Goal: Transaction & Acquisition: Purchase product/service

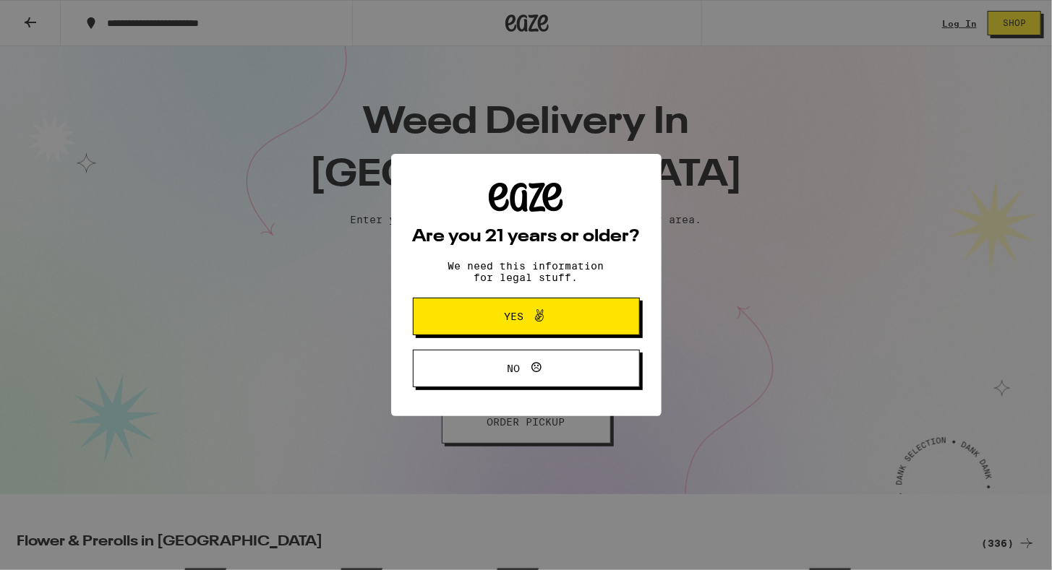
click at [525, 322] on span at bounding box center [535, 316] width 25 height 19
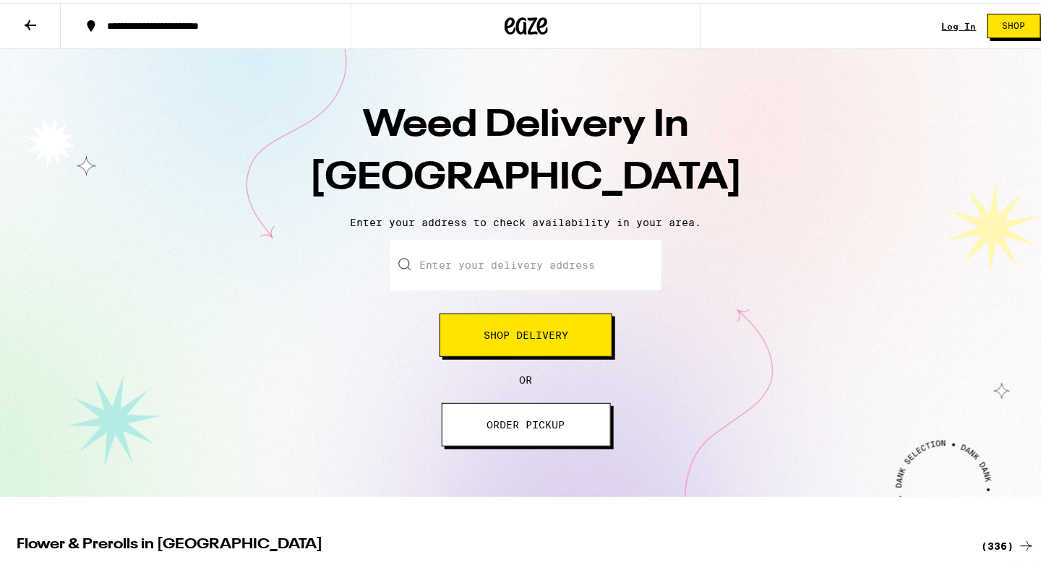
click at [946, 25] on link "Log In" at bounding box center [959, 23] width 35 height 9
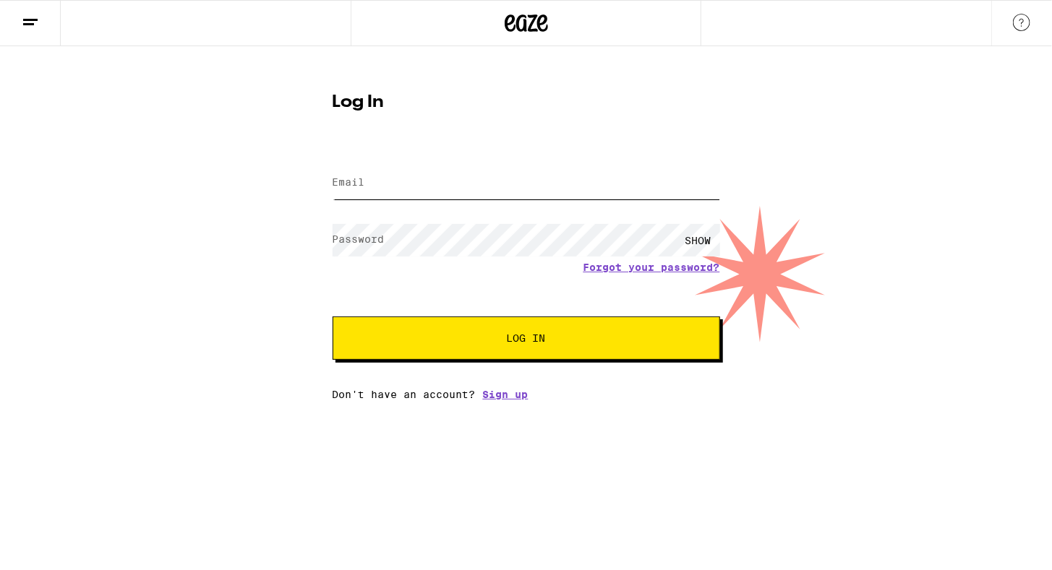
type input "[EMAIL_ADDRESS][DOMAIN_NAME]"
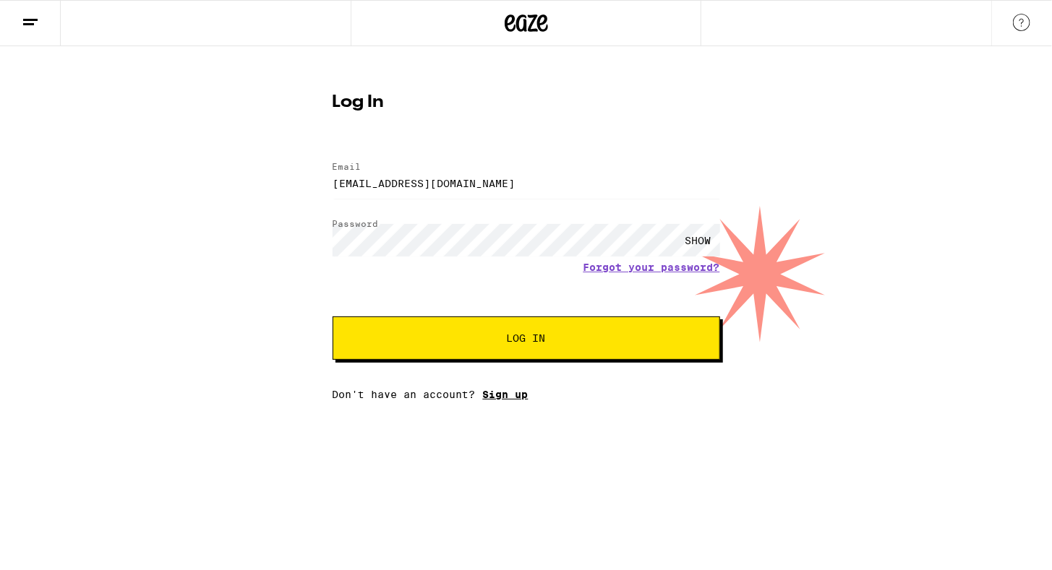
click at [507, 401] on link "Sign up" at bounding box center [506, 395] width 46 height 12
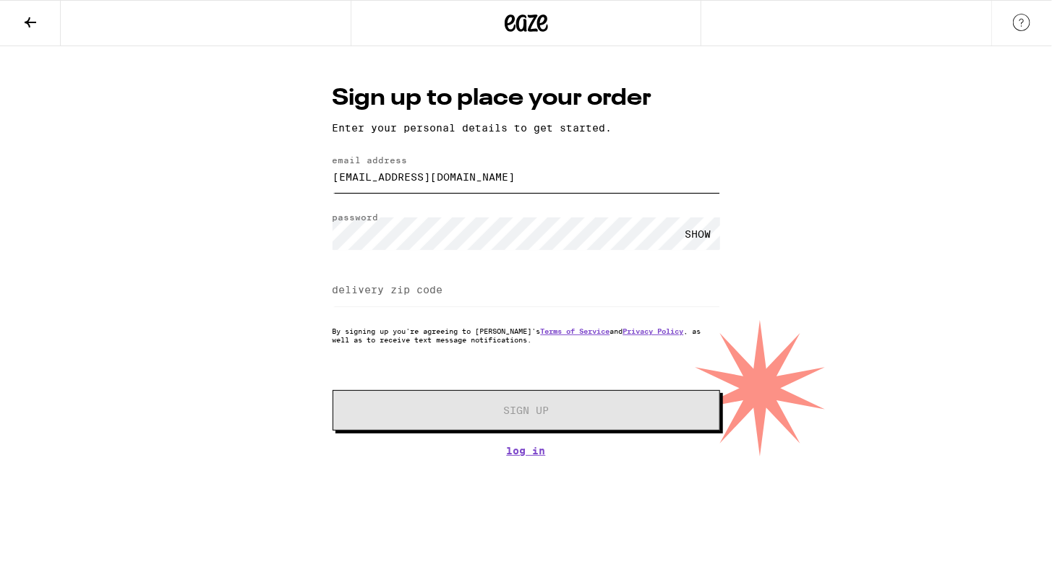
drag, startPoint x: 521, startPoint y: 180, endPoint x: 350, endPoint y: 193, distance: 171.1
click at [350, 193] on input "[EMAIL_ADDRESS][DOMAIN_NAME]" at bounding box center [526, 176] width 387 height 33
type input "g"
type input "[EMAIL_ADDRESS][DOMAIN_NAME]"
type input "92108"
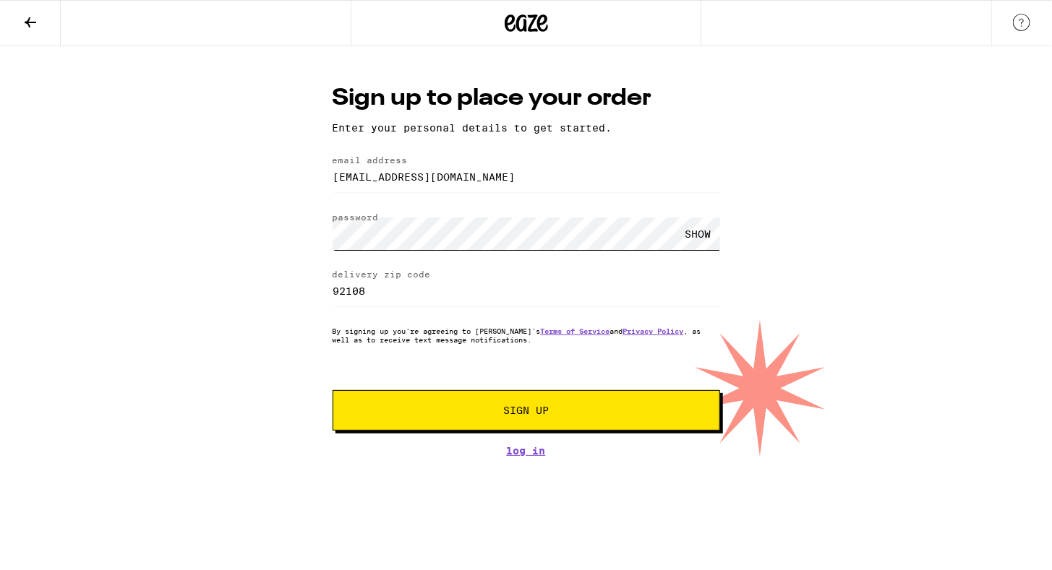
click at [296, 208] on div "Sign up to place your order Enter your personal details to get started. email a…" at bounding box center [526, 251] width 1052 height 411
click at [697, 233] on div "SHOW" at bounding box center [698, 234] width 43 height 33
click at [697, 233] on div "HIDE" at bounding box center [698, 234] width 43 height 33
click at [524, 409] on span "Sign Up" at bounding box center [526, 411] width 46 height 10
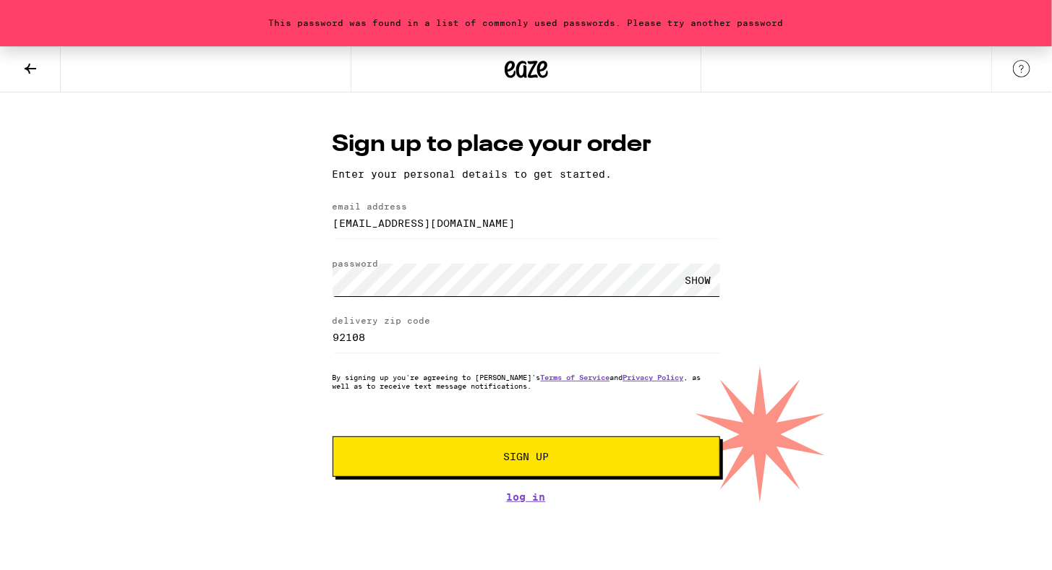
click at [267, 288] on div "This password was found in a list of commonly used passwords. Please try anothe…" at bounding box center [526, 274] width 1052 height 457
click at [447, 471] on button "Sign Up" at bounding box center [526, 457] width 387 height 40
click at [698, 283] on div "SHOW" at bounding box center [698, 280] width 43 height 33
click at [698, 283] on div "HIDE" at bounding box center [698, 280] width 43 height 33
click at [596, 28] on div "This password was found in a list of commonly used passwords. Please try anothe…" at bounding box center [526, 23] width 1052 height 46
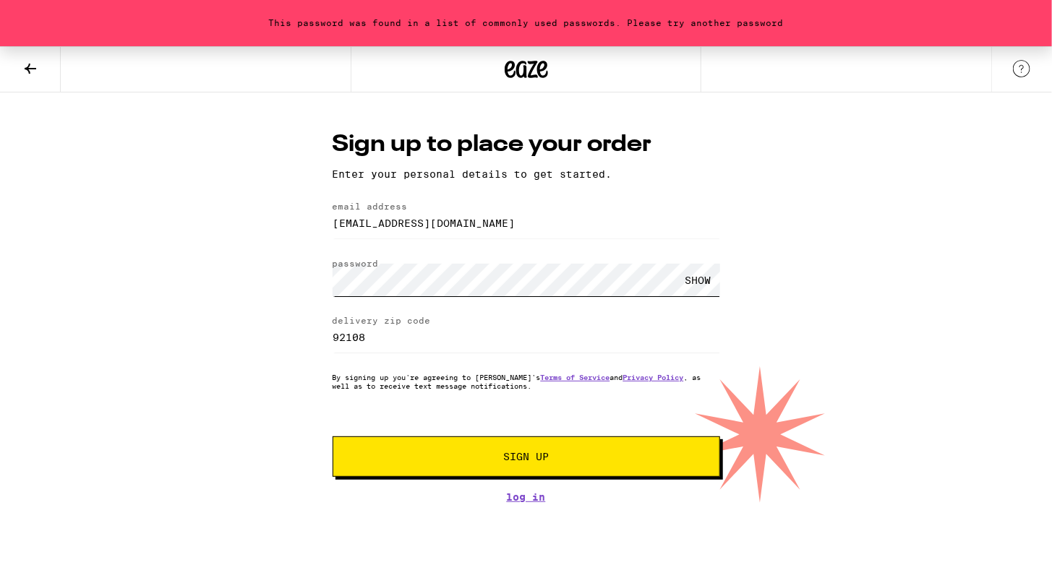
click at [260, 262] on div "This password was found in a list of commonly used passwords. Please try anothe…" at bounding box center [526, 274] width 1052 height 457
click at [447, 468] on button "Sign Up" at bounding box center [526, 457] width 387 height 40
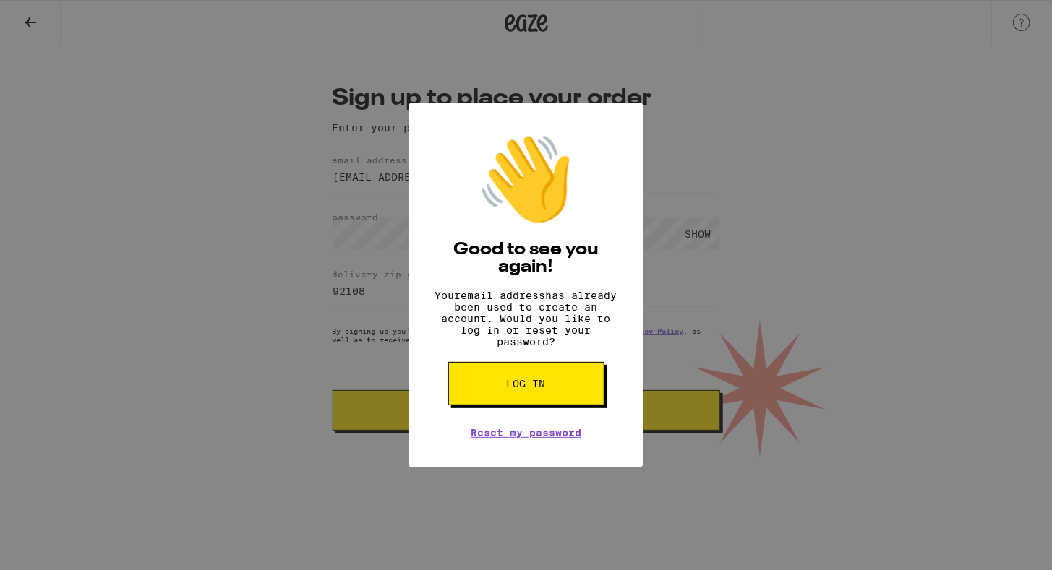
click at [504, 397] on button "Log in" at bounding box center [526, 383] width 156 height 43
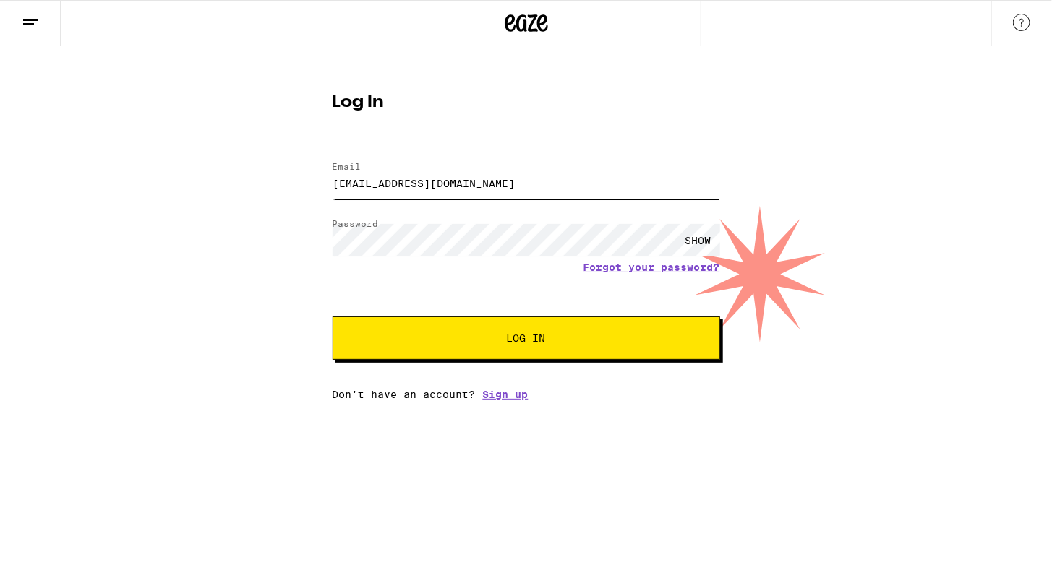
drag, startPoint x: 527, startPoint y: 183, endPoint x: 223, endPoint y: 189, distance: 304.4
click at [223, 189] on div "Log In Email Email [EMAIL_ADDRESS][DOMAIN_NAME] Password Password SHOW Forgot y…" at bounding box center [526, 223] width 1052 height 354
type input "[EMAIL_ADDRESS][DOMAIN_NAME]"
click at [406, 329] on button "Log In" at bounding box center [526, 338] width 387 height 43
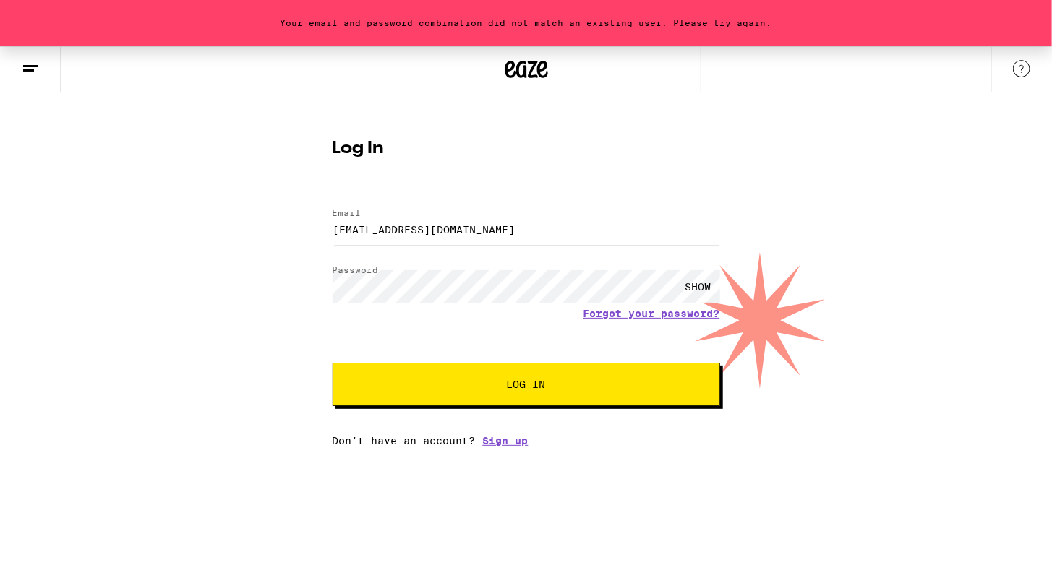
click at [449, 228] on input "[EMAIL_ADDRESS][DOMAIN_NAME]" at bounding box center [526, 229] width 387 height 33
click at [695, 281] on div "SHOW" at bounding box center [698, 286] width 43 height 33
click at [695, 288] on div "HIDE" at bounding box center [698, 286] width 43 height 33
click at [522, 384] on span "Log In" at bounding box center [526, 385] width 39 height 10
click at [665, 314] on link "Forgot your password?" at bounding box center [651, 314] width 137 height 12
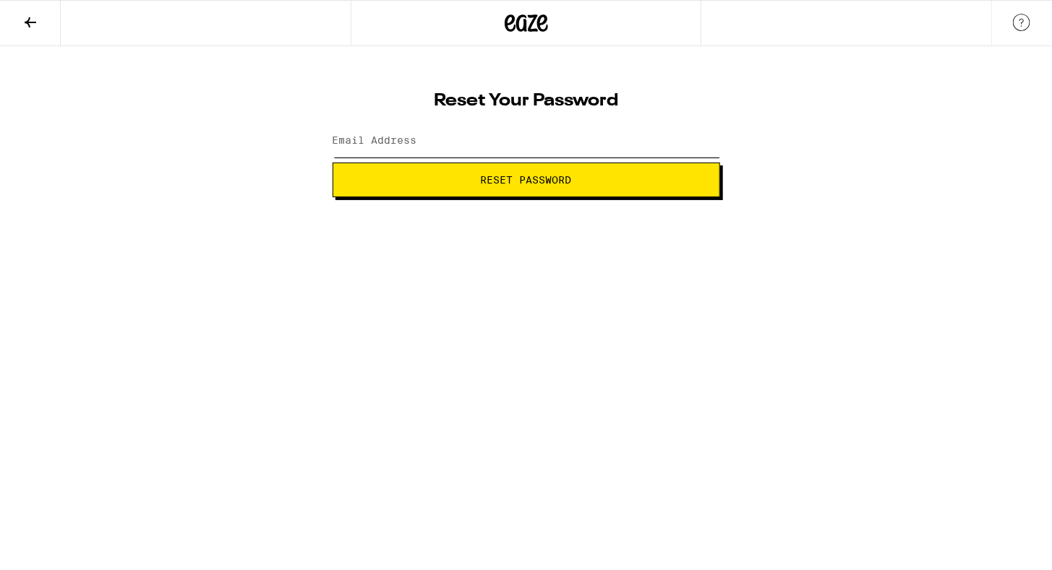
click at [467, 143] on input "Email Address" at bounding box center [526, 141] width 387 height 33
type input "[EMAIL_ADDRESS][DOMAIN_NAME]"
click at [489, 175] on span "Reset Password" at bounding box center [526, 180] width 91 height 10
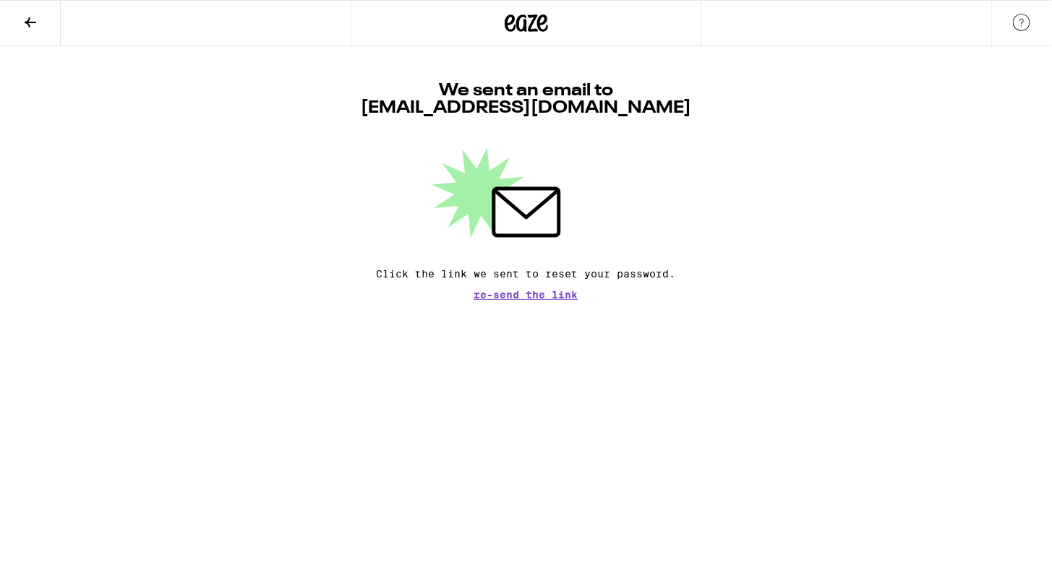
click at [33, 20] on icon at bounding box center [30, 22] width 17 height 17
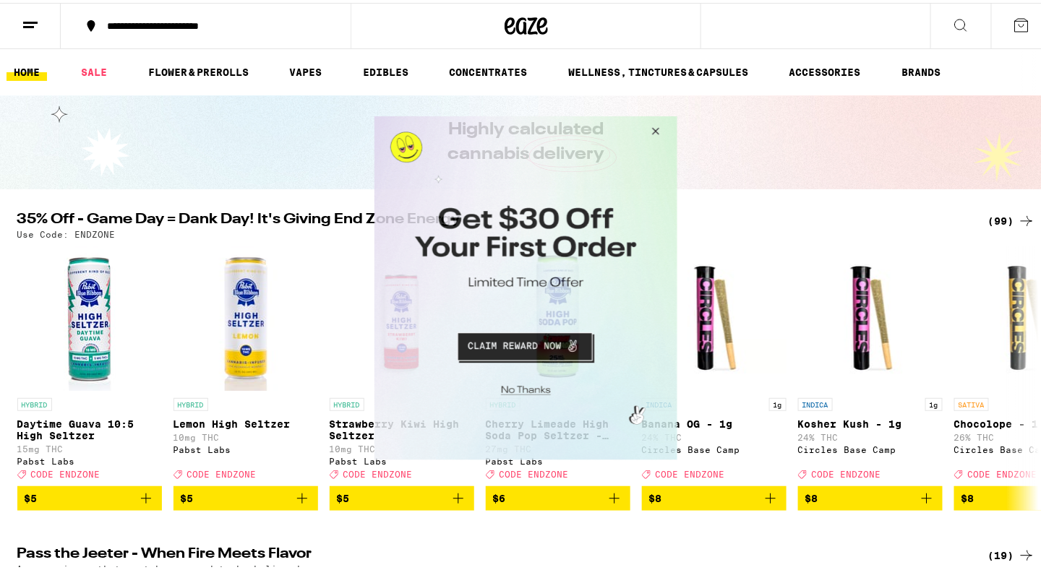
click at [518, 392] on button "Close Modal" at bounding box center [523, 388] width 294 height 22
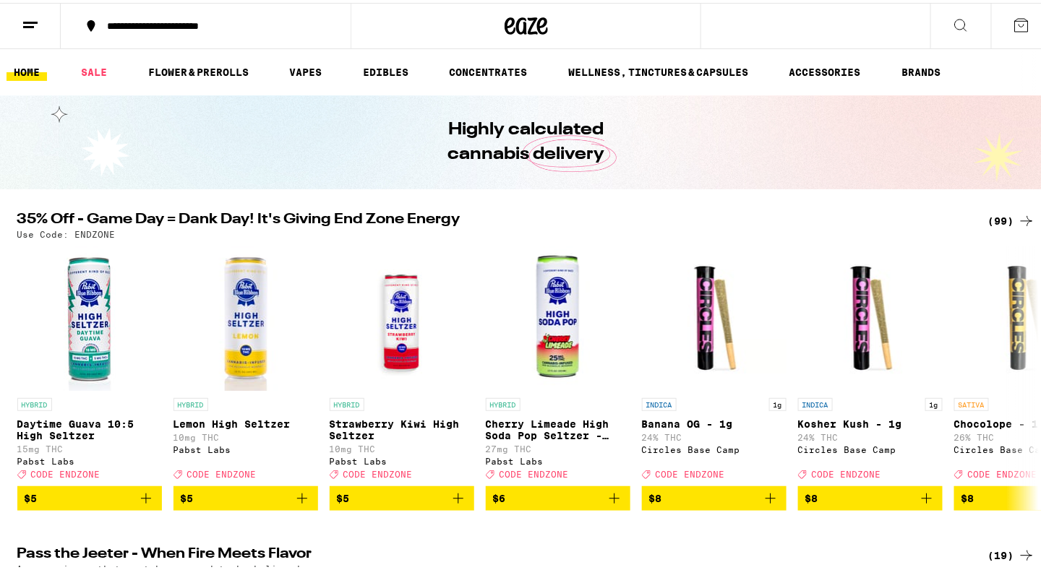
click at [38, 25] on icon at bounding box center [30, 22] width 17 height 17
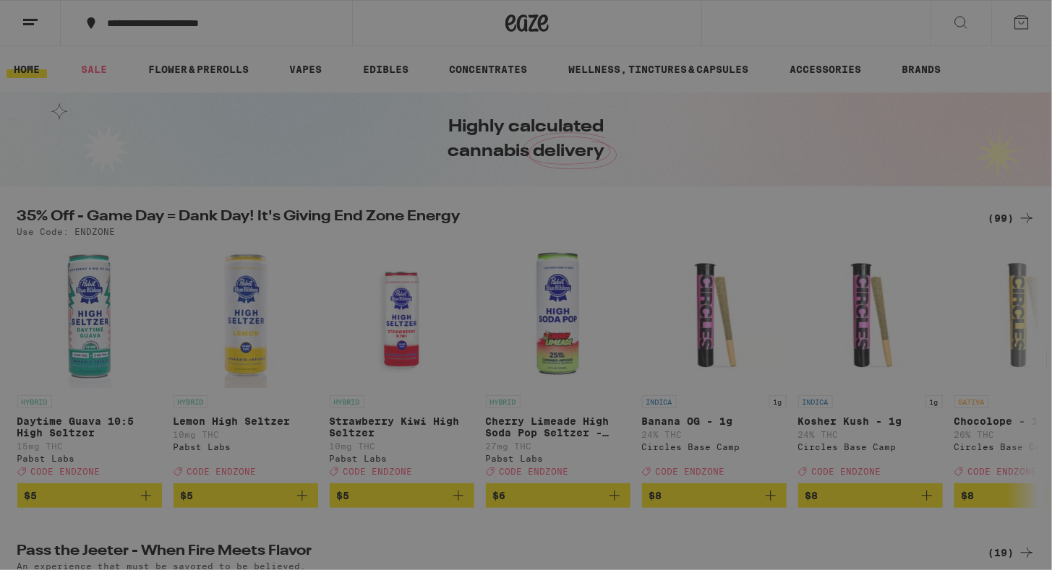
click at [195, 80] on span "Log In" at bounding box center [200, 77] width 39 height 10
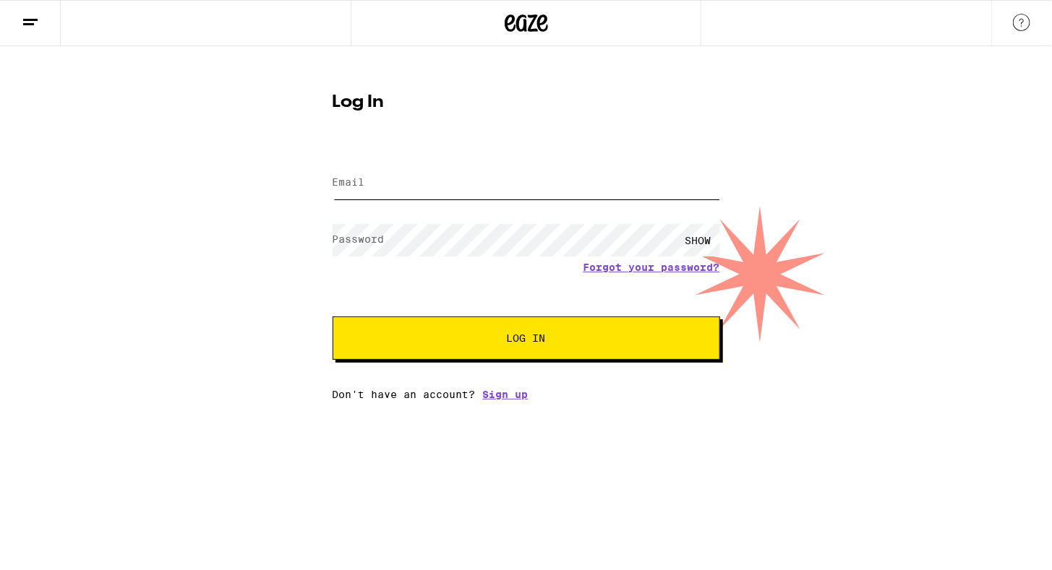
type input "[EMAIL_ADDRESS][DOMAIN_NAME]"
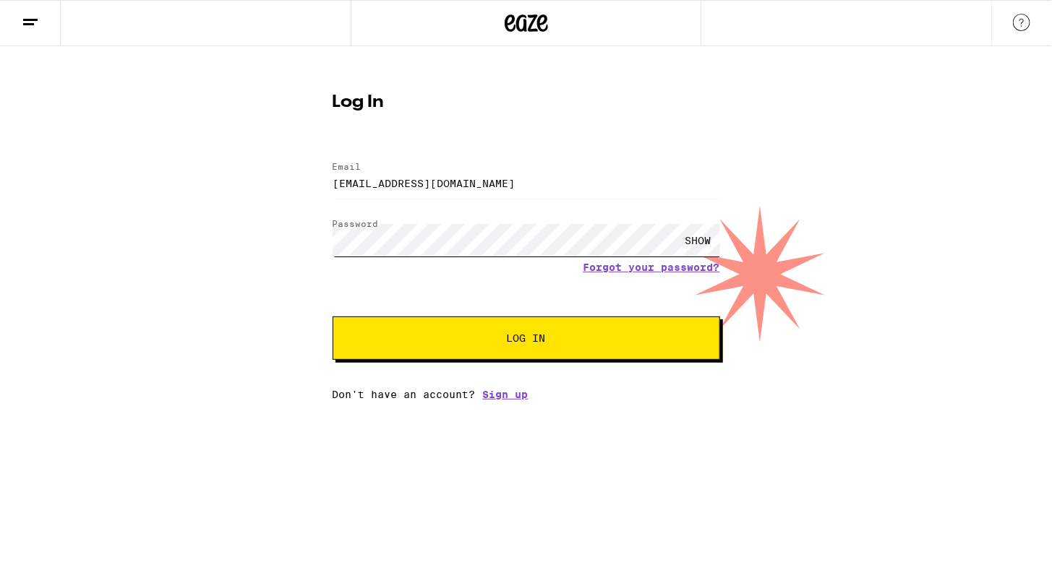
click at [304, 219] on div "Log In Email Email [EMAIL_ADDRESS][DOMAIN_NAME] Password Password SHOW Forgot y…" at bounding box center [526, 223] width 1052 height 354
click at [680, 337] on button "Log In" at bounding box center [526, 338] width 387 height 43
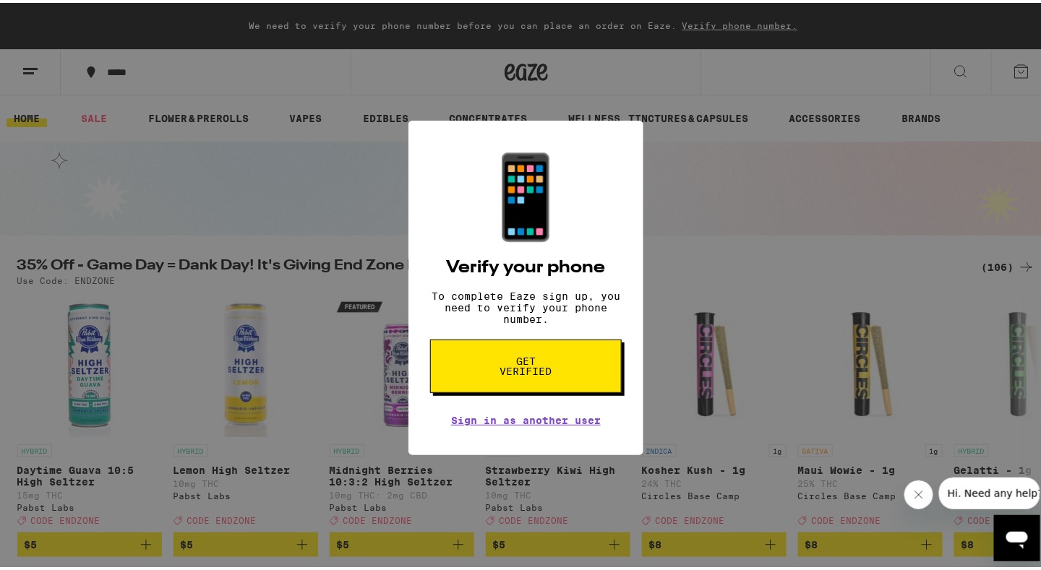
click at [522, 368] on span "Get verified" at bounding box center [526, 364] width 74 height 20
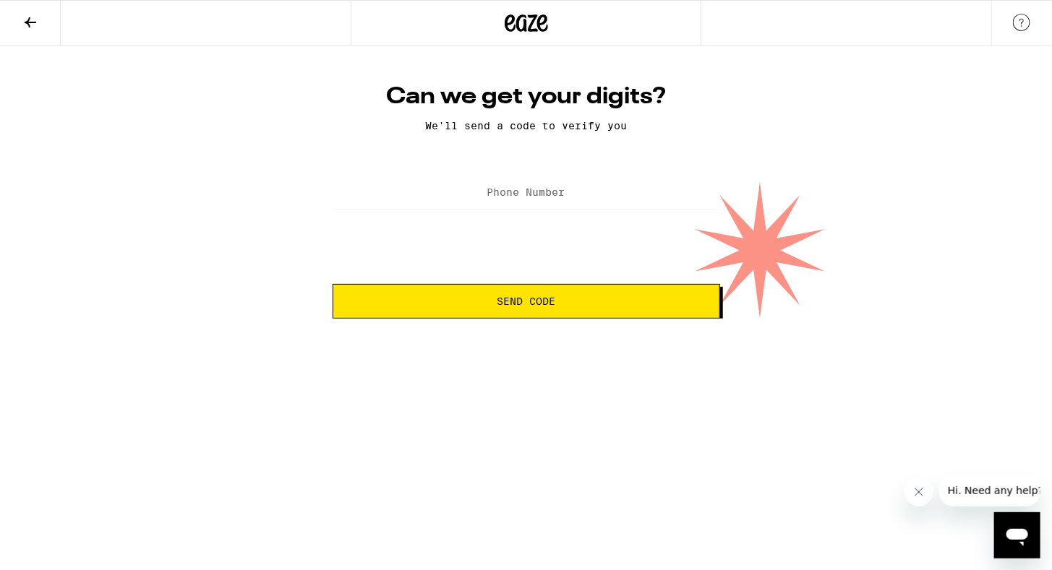
click at [516, 195] on label "Phone Number" at bounding box center [526, 193] width 78 height 12
type input "[PHONE_NUMBER]"
click at [507, 299] on span "Send Code" at bounding box center [526, 301] width 59 height 10
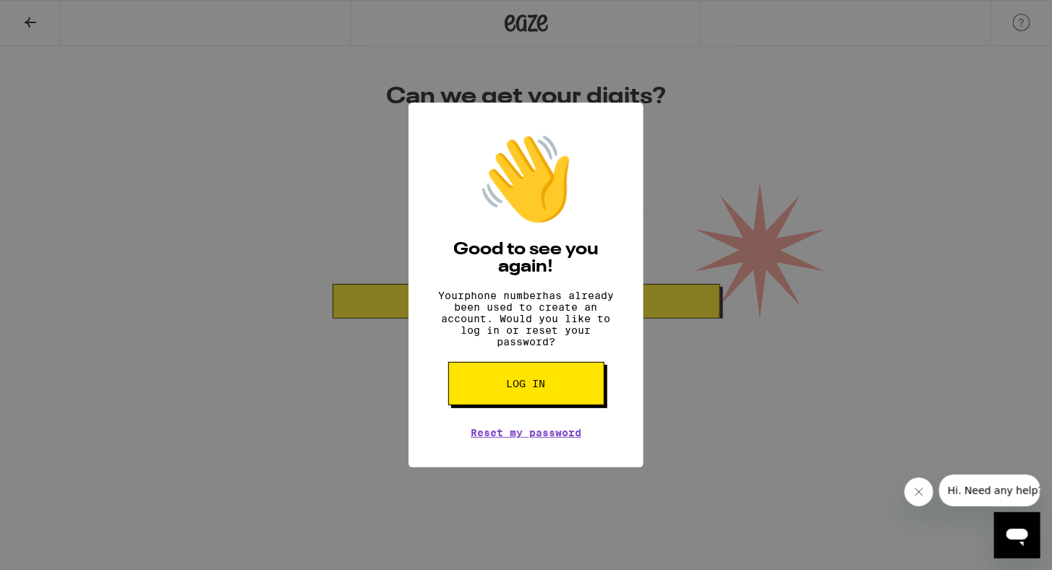
click at [518, 389] on span "Log in" at bounding box center [526, 384] width 39 height 10
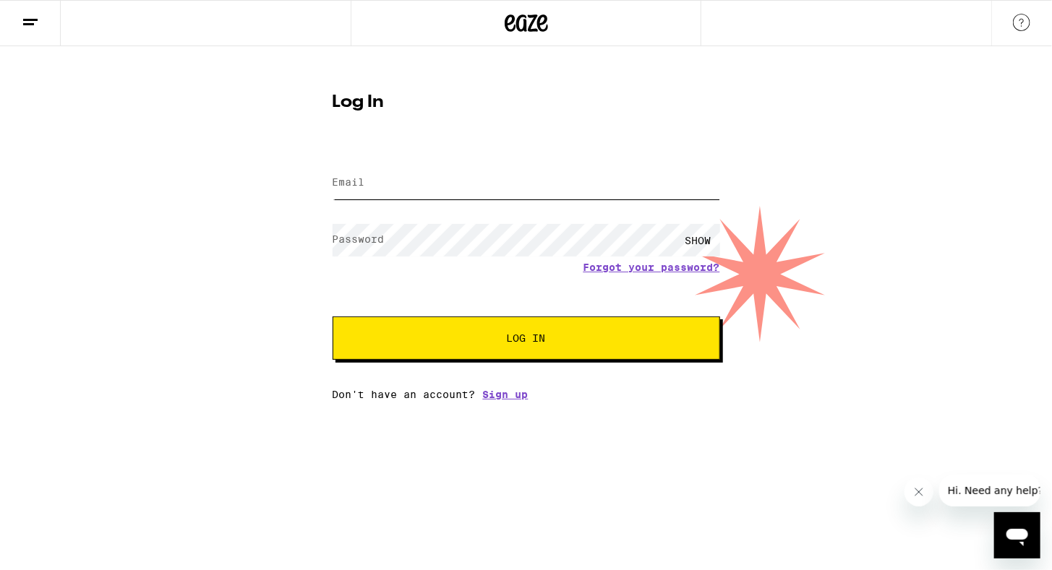
type input "[EMAIL_ADDRESS][DOMAIN_NAME]"
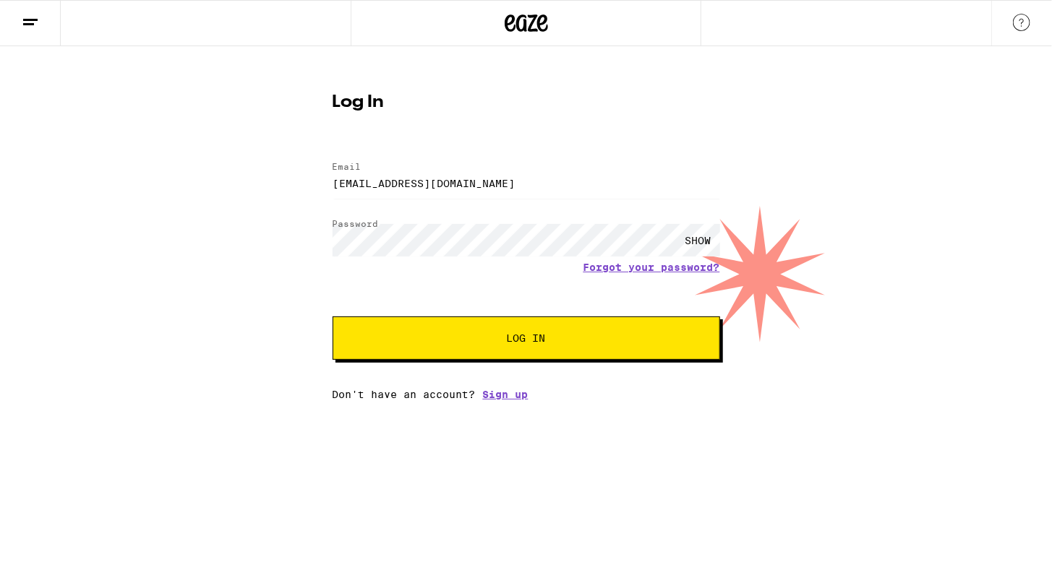
click at [704, 237] on div "SHOW" at bounding box center [698, 240] width 43 height 33
click at [591, 338] on span "Log In" at bounding box center [526, 338] width 270 height 10
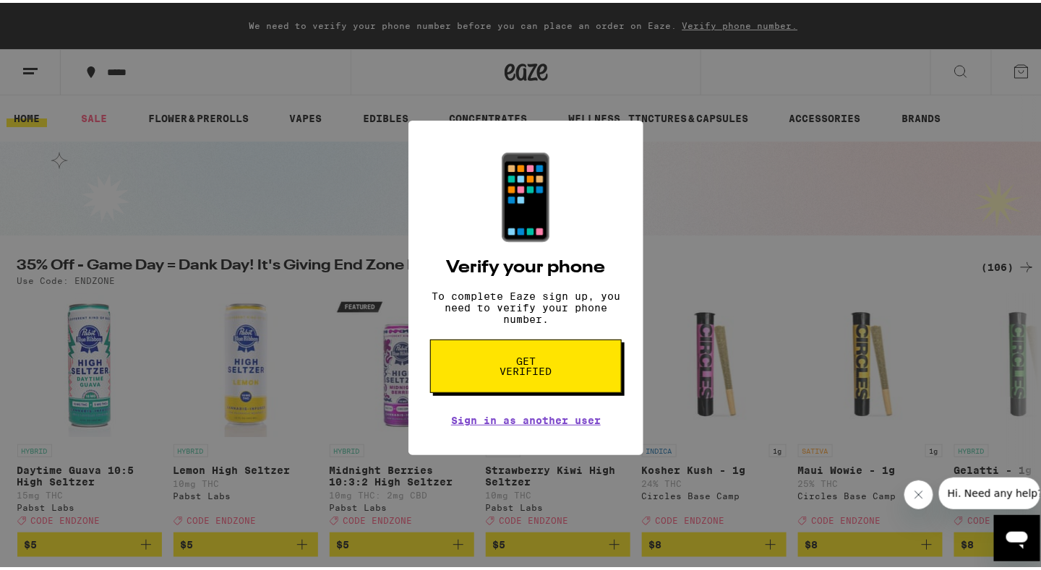
click at [510, 367] on span "Get verified" at bounding box center [526, 364] width 74 height 20
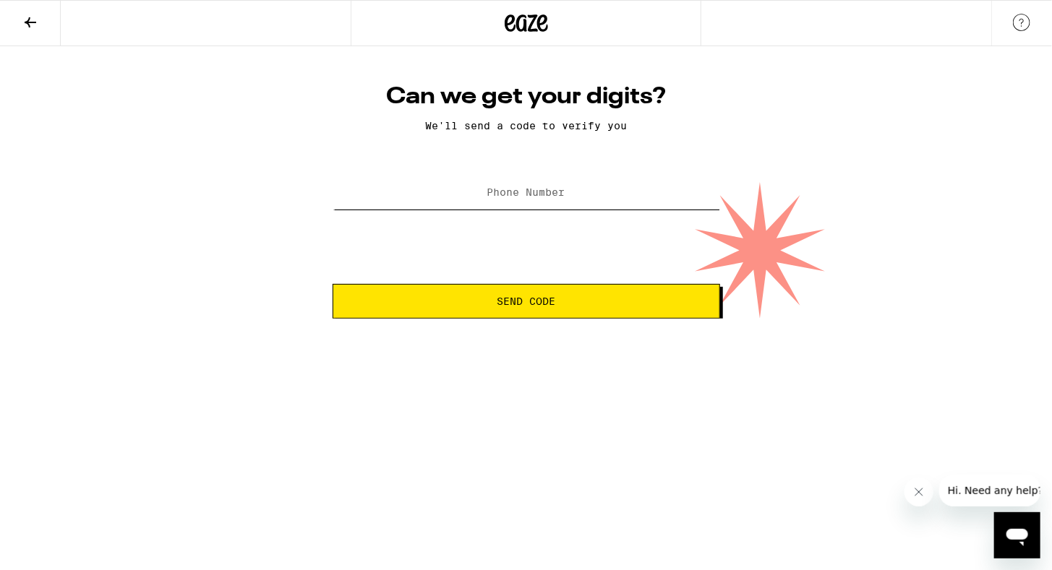
click at [525, 208] on input "Phone Number" at bounding box center [526, 193] width 387 height 33
type input "[PHONE_NUMBER]"
click at [531, 312] on button "Send Code" at bounding box center [526, 301] width 387 height 35
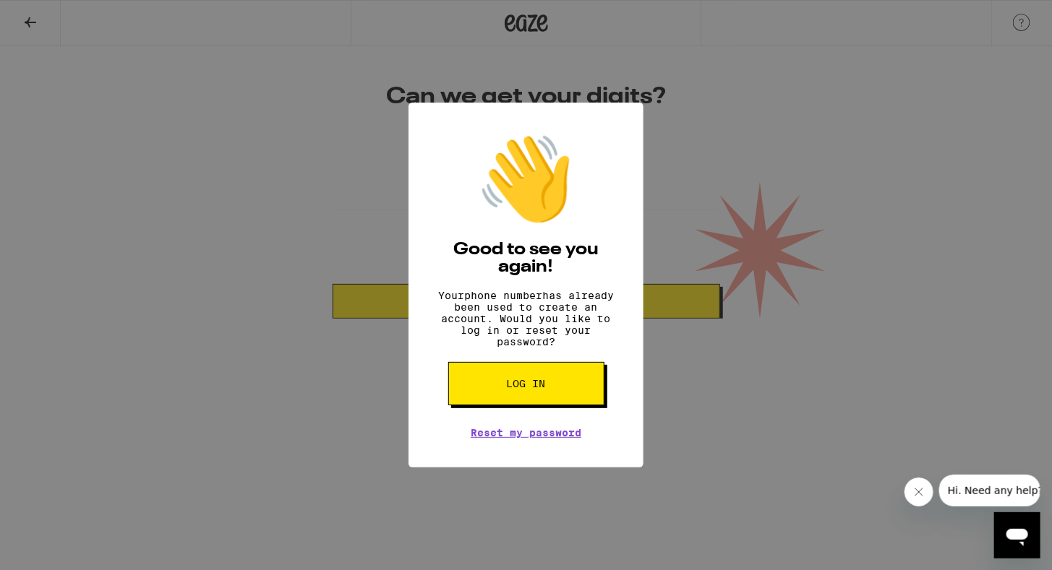
click at [139, 330] on div "👋 Good to see you again! Your phone number has already been used to create an a…" at bounding box center [526, 285] width 1052 height 570
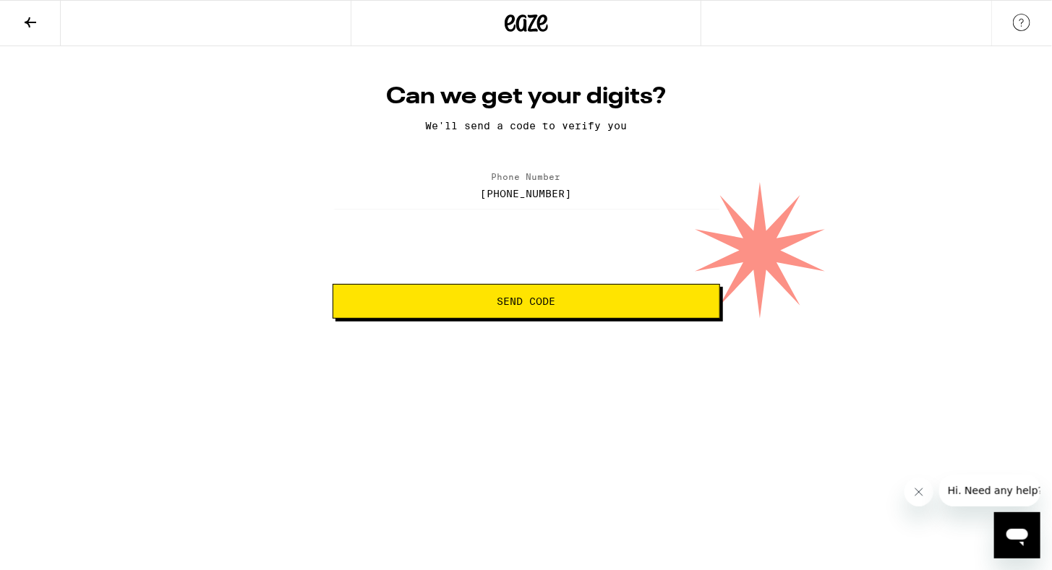
click at [30, 22] on icon at bounding box center [31, 22] width 12 height 10
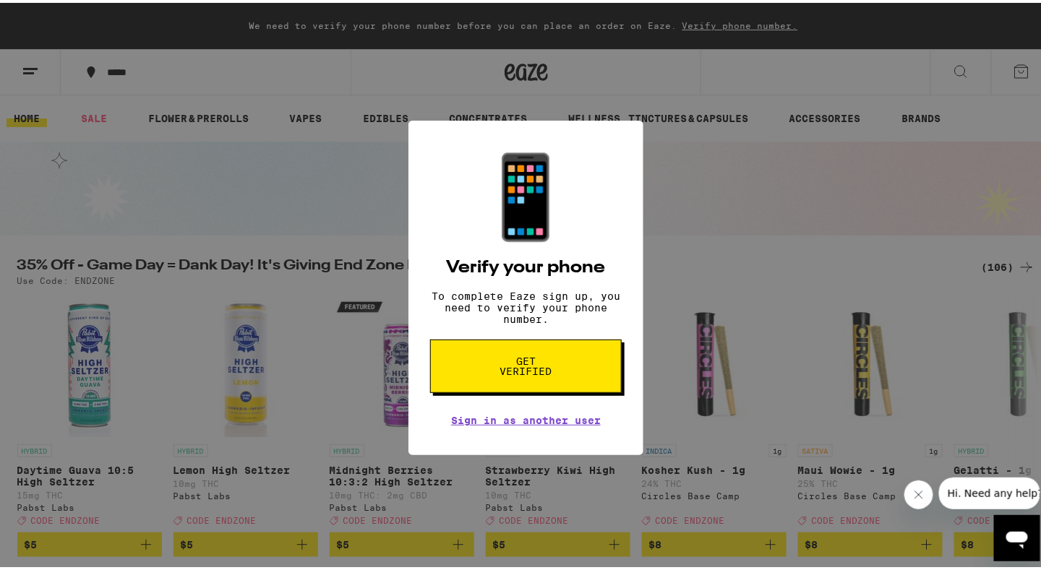
click at [125, 82] on div "📱 Verify your phone To complete Eaze sign up, you need to verify your phone num…" at bounding box center [526, 285] width 1052 height 570
click at [493, 424] on link "Sign in as another user" at bounding box center [526, 418] width 150 height 12
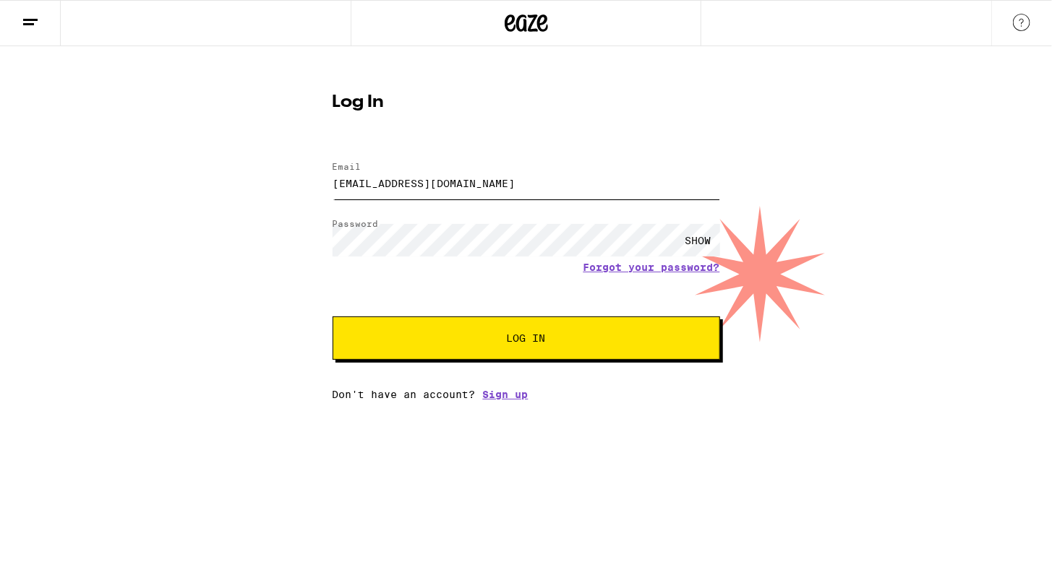
drag, startPoint x: 468, startPoint y: 177, endPoint x: 252, endPoint y: 181, distance: 216.2
click at [252, 181] on div "Log In Email Email [EMAIL_ADDRESS][DOMAIN_NAME] Password Password SHOW Forgot y…" at bounding box center [526, 223] width 1052 height 354
type input "m"
type input "mars"
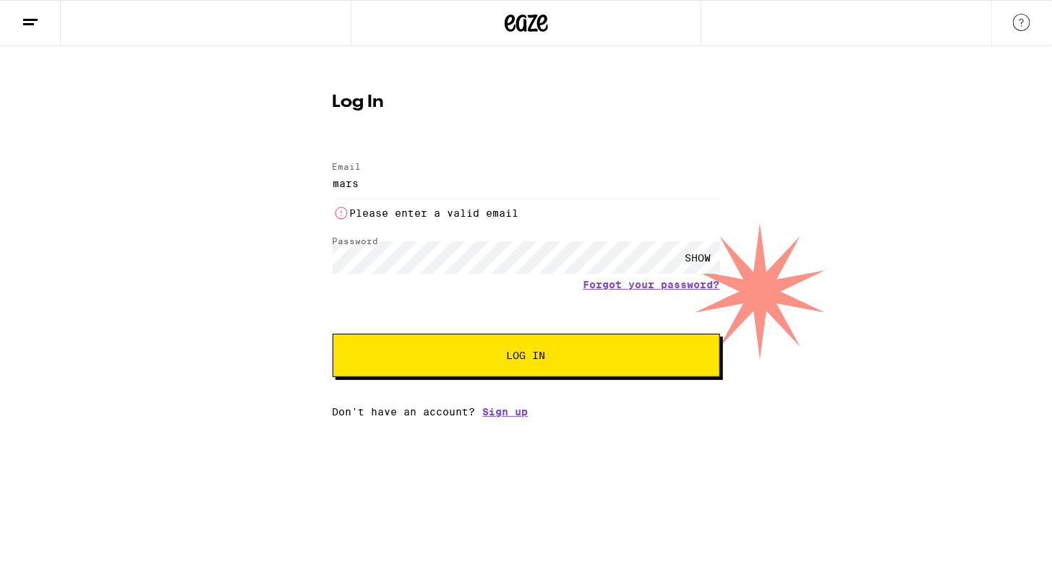
click at [510, 396] on div "Email Email mars Please enter a valid email Password Password SHOW Forgot your …" at bounding box center [526, 282] width 387 height 270
click at [509, 413] on link "Sign up" at bounding box center [506, 412] width 46 height 12
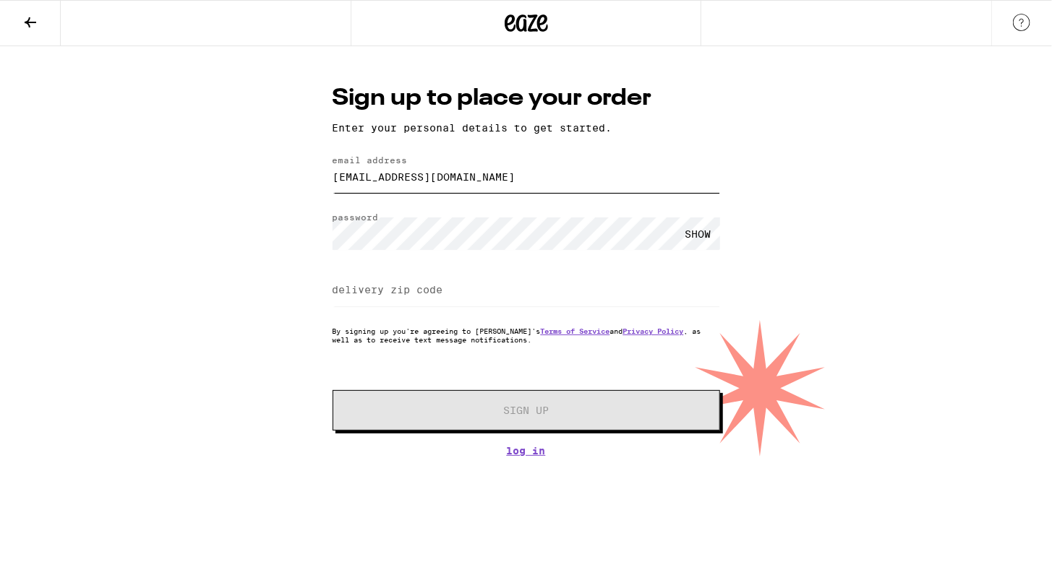
click at [557, 179] on input "[EMAIL_ADDRESS][DOMAIN_NAME]" at bounding box center [526, 176] width 387 height 33
drag, startPoint x: 557, startPoint y: 179, endPoint x: 348, endPoint y: 162, distance: 210.4
click at [348, 162] on div "email address marshalldwells@gmail.com" at bounding box center [526, 176] width 387 height 43
type input "patricia.r.crivello@gmail.com"
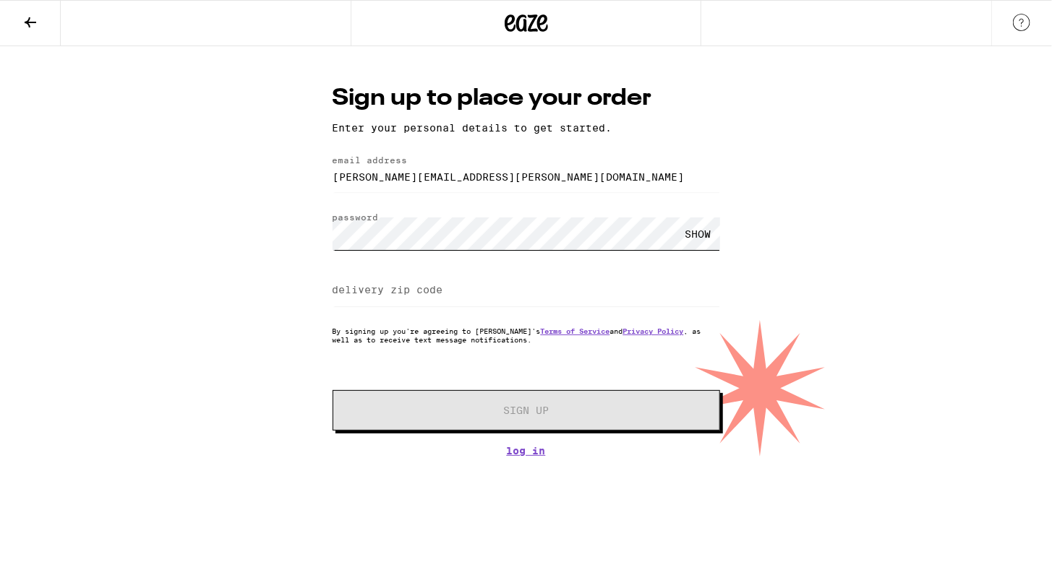
click at [253, 210] on div "Sign up to place your order Enter your personal details to get started. email a…" at bounding box center [526, 251] width 1052 height 411
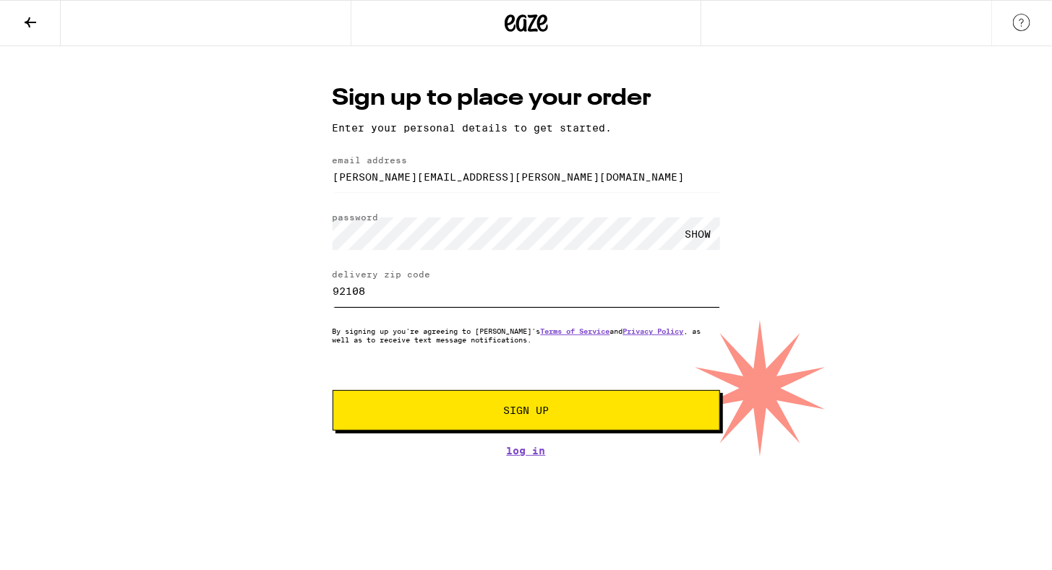
type input "92108"
click at [713, 230] on div "SHOW" at bounding box center [698, 234] width 43 height 33
click at [525, 403] on button "Sign Up" at bounding box center [526, 410] width 387 height 40
